Goal: Information Seeking & Learning: Learn about a topic

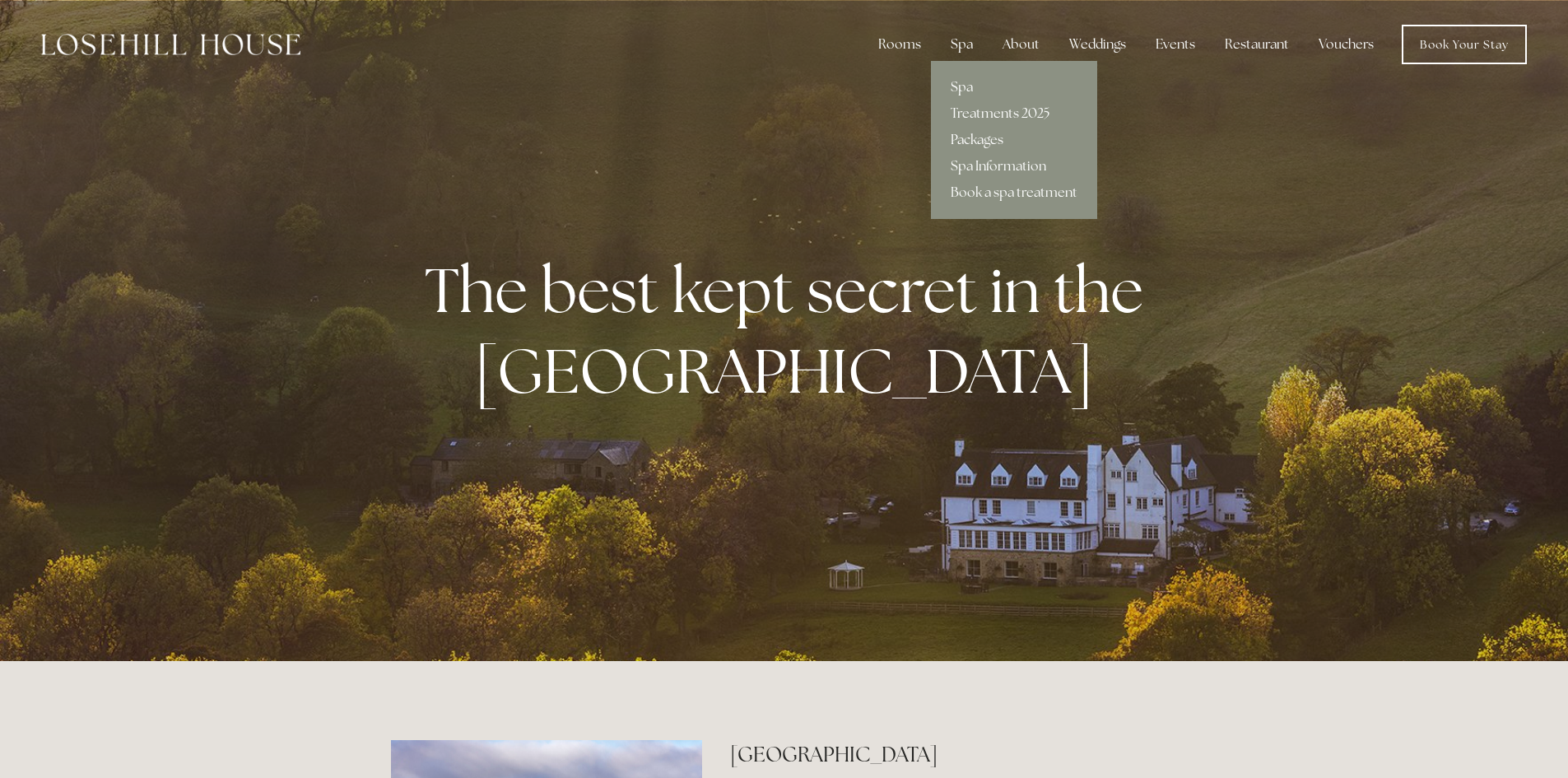
click at [971, 139] on link "Packages" at bounding box center [1014, 139] width 166 height 27
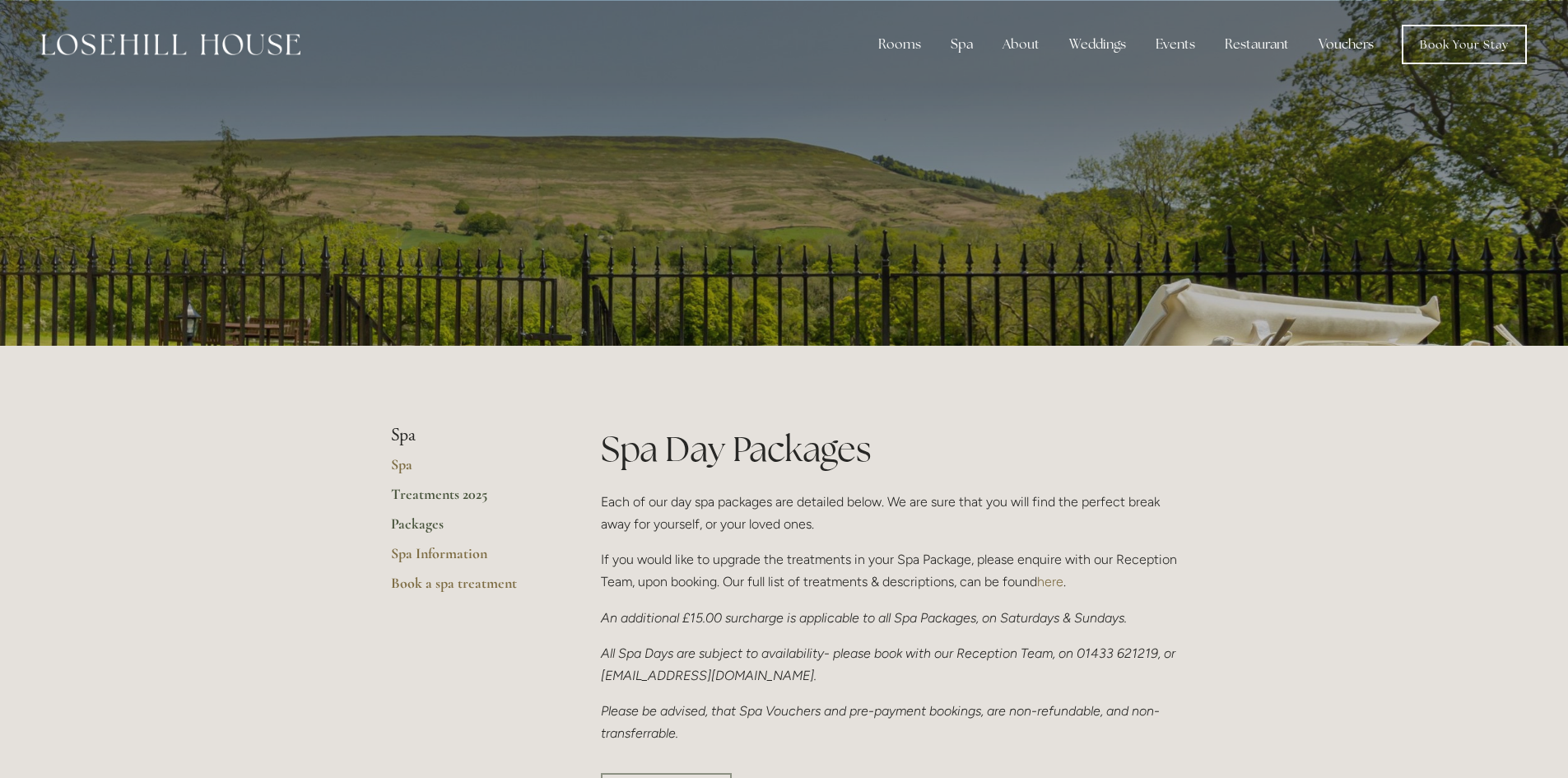
click at [437, 492] on link "Treatments 2025" at bounding box center [469, 499] width 157 height 30
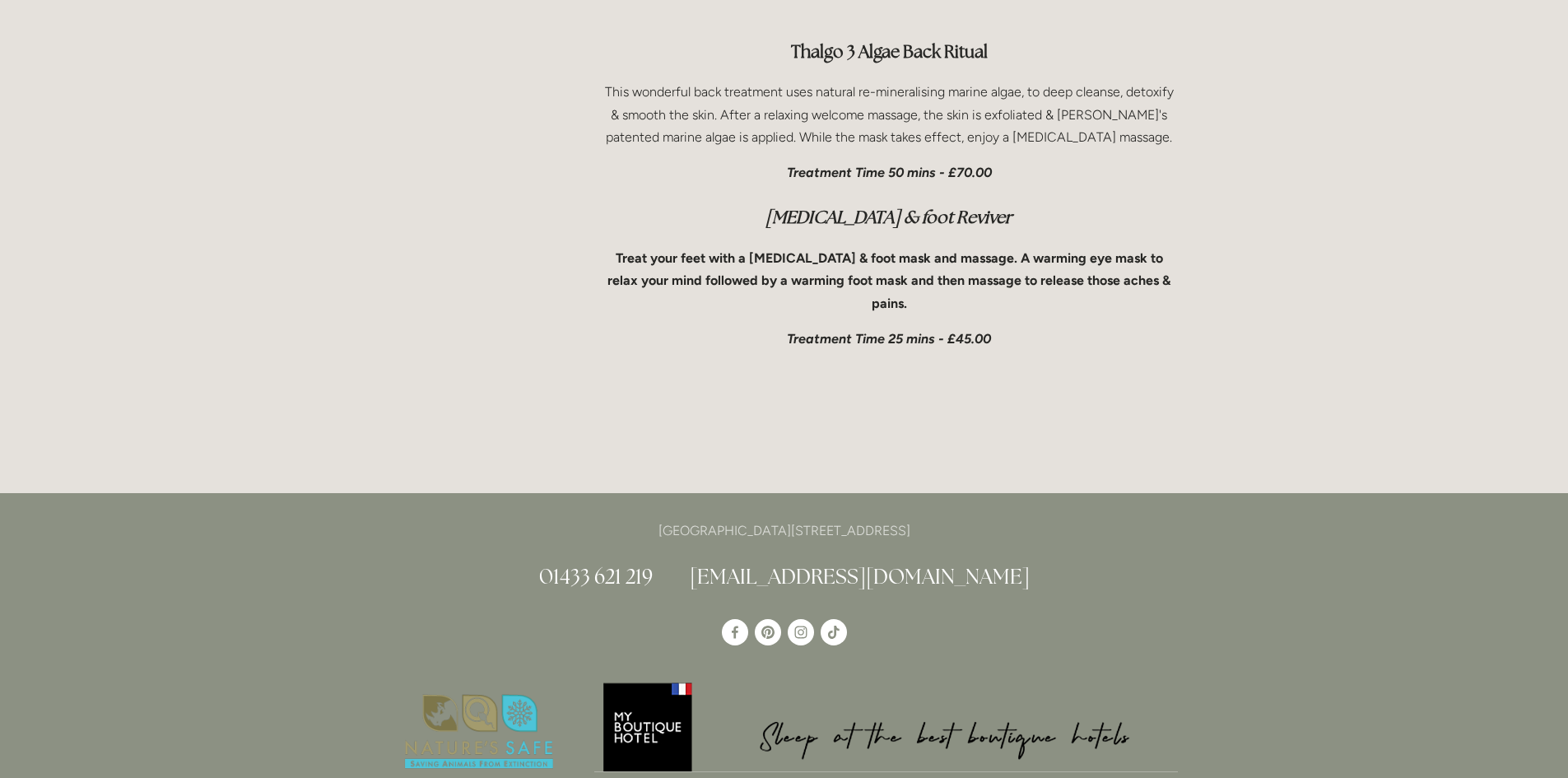
scroll to position [5596, 0]
